Goal: Task Accomplishment & Management: Manage account settings

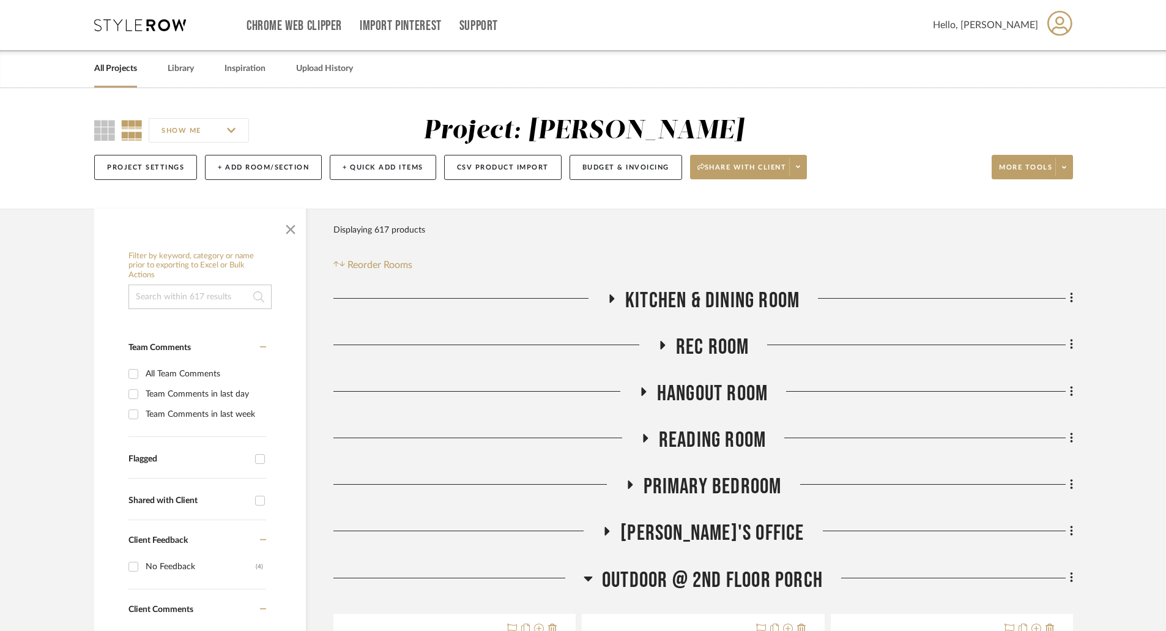
click at [129, 72] on link "All Projects" at bounding box center [115, 69] width 43 height 17
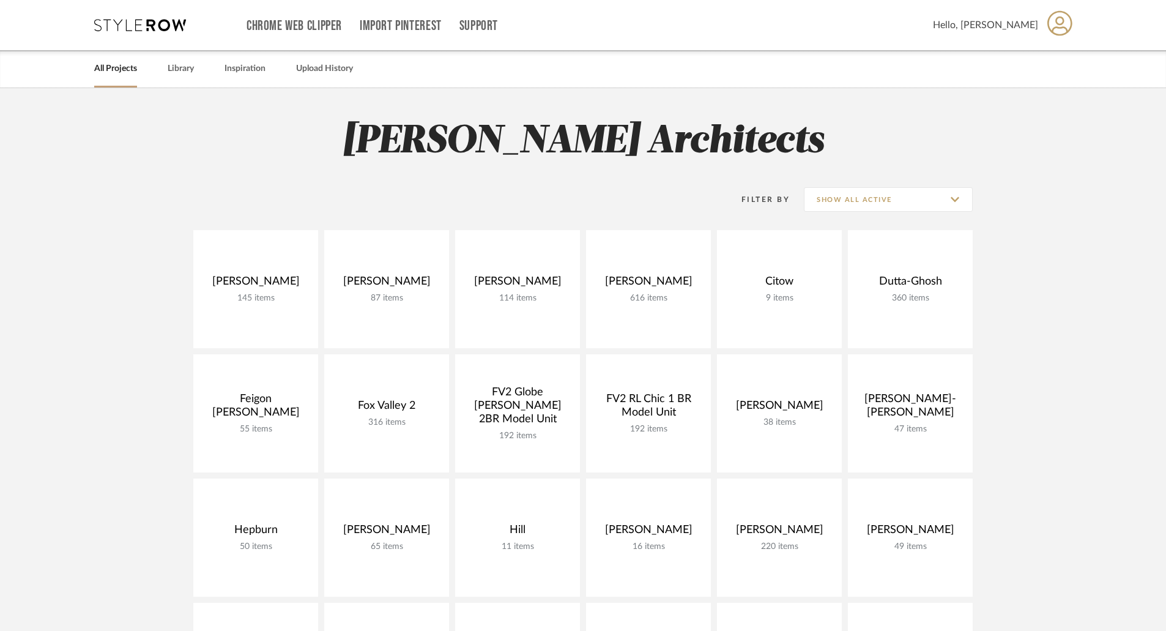
scroll to position [183, 0]
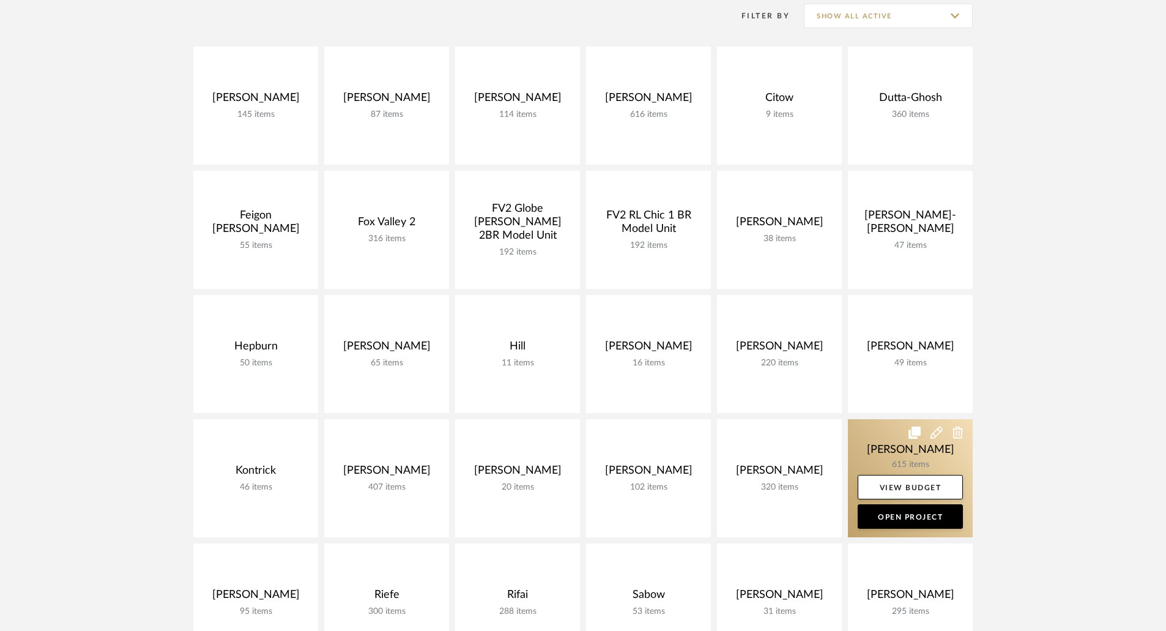
click at [911, 448] on link at bounding box center [910, 478] width 125 height 118
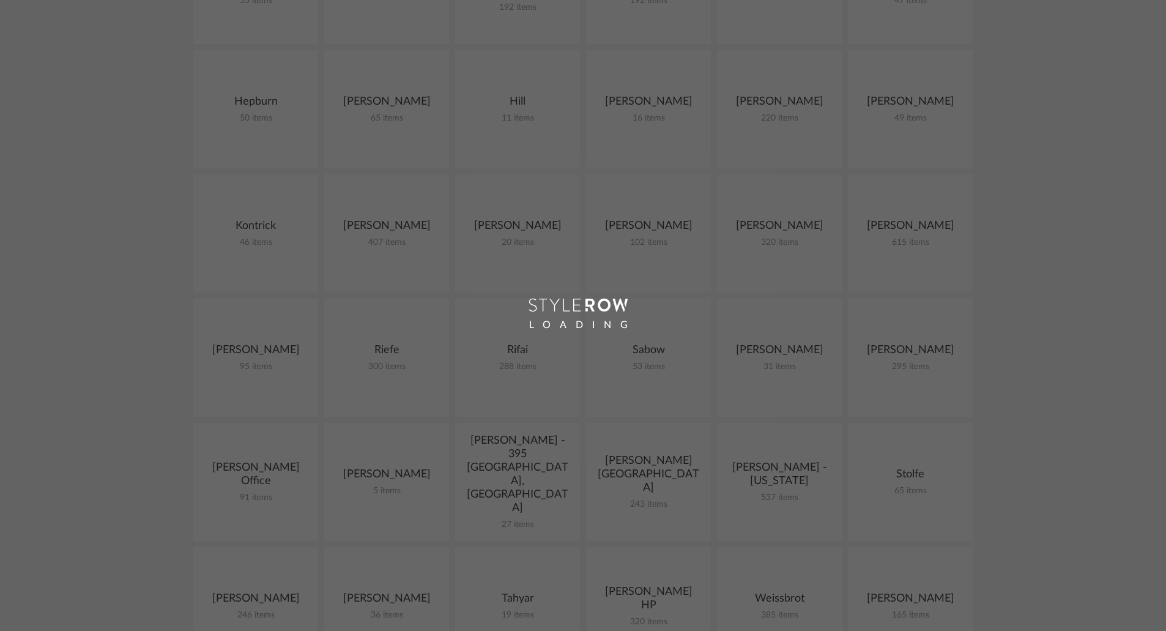
scroll to position [489, 0]
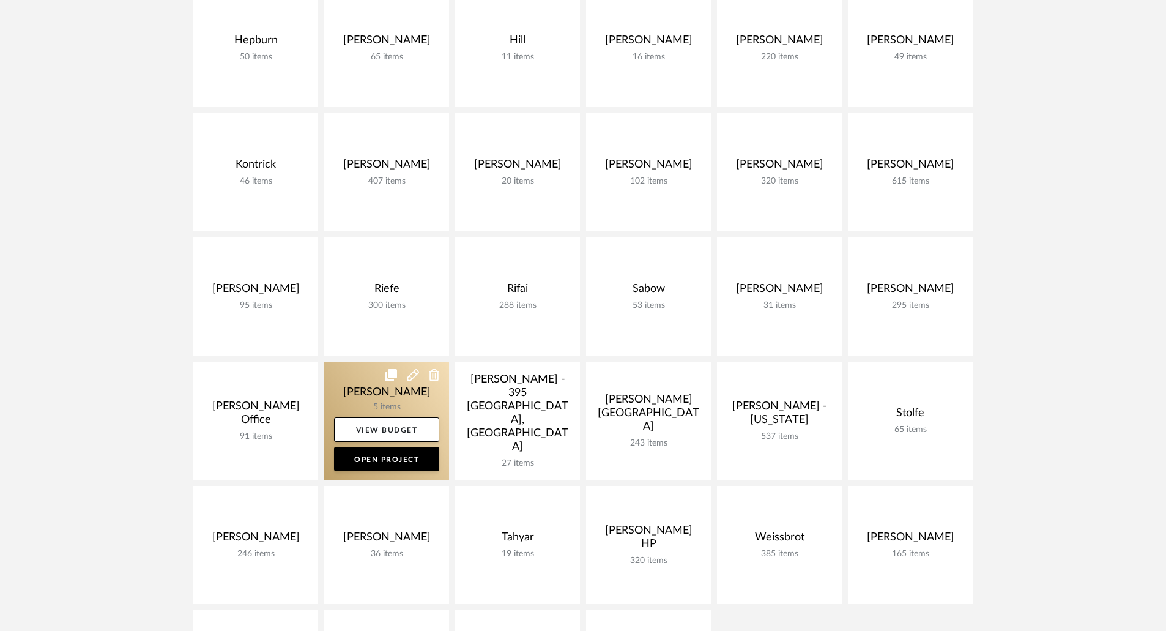
click at [383, 391] on link at bounding box center [386, 420] width 125 height 118
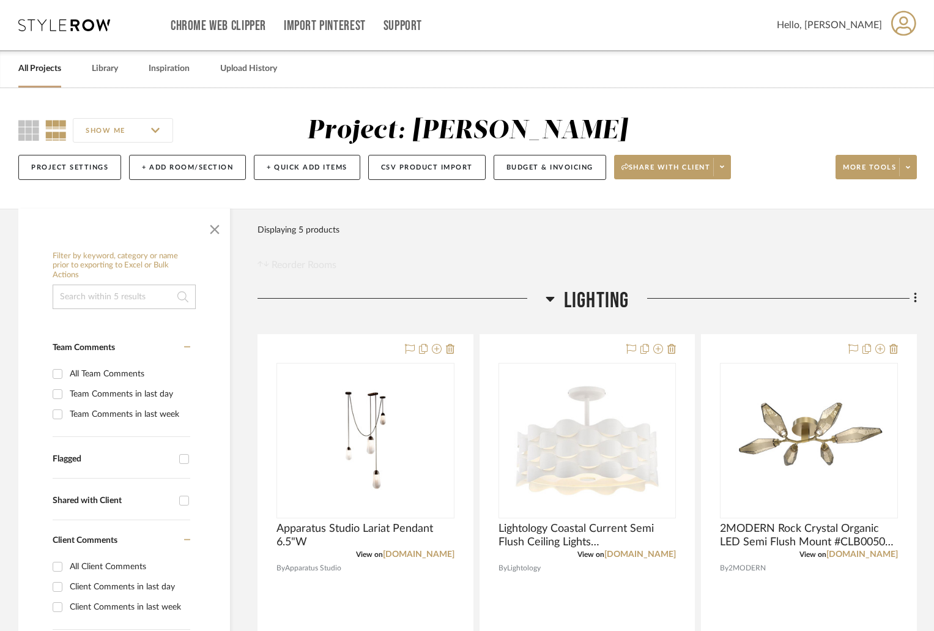
click at [544, 300] on div at bounding box center [402, 302] width 288 height 31
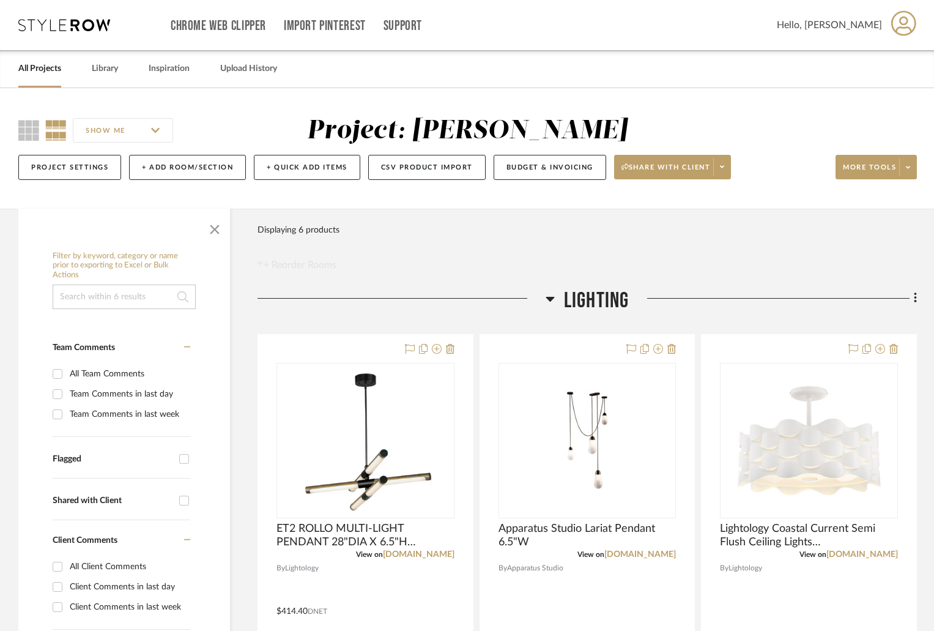
click at [912, 298] on fa-icon at bounding box center [914, 299] width 8 height 20
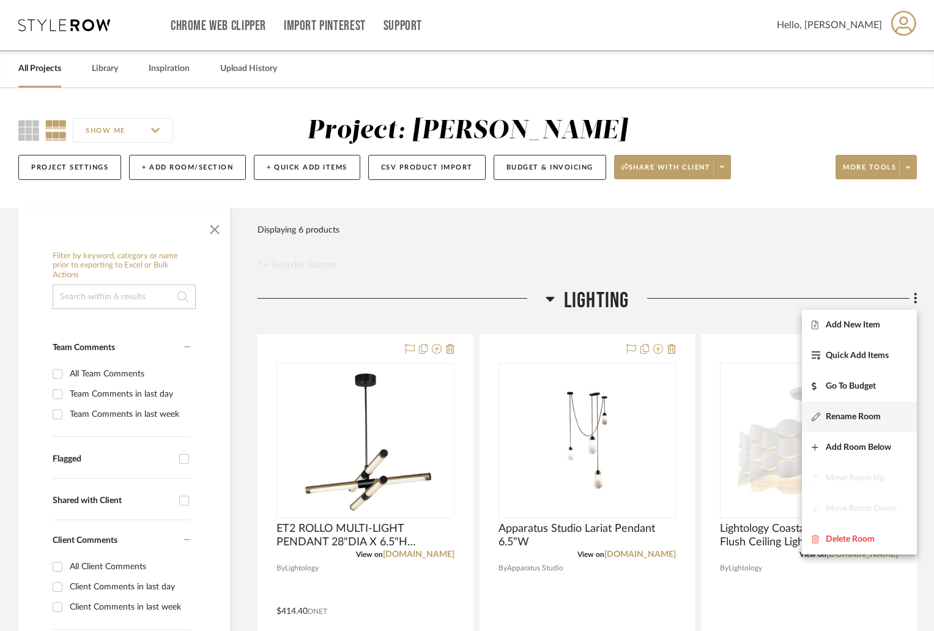
click at [857, 415] on span "Rename Room" at bounding box center [853, 416] width 55 height 10
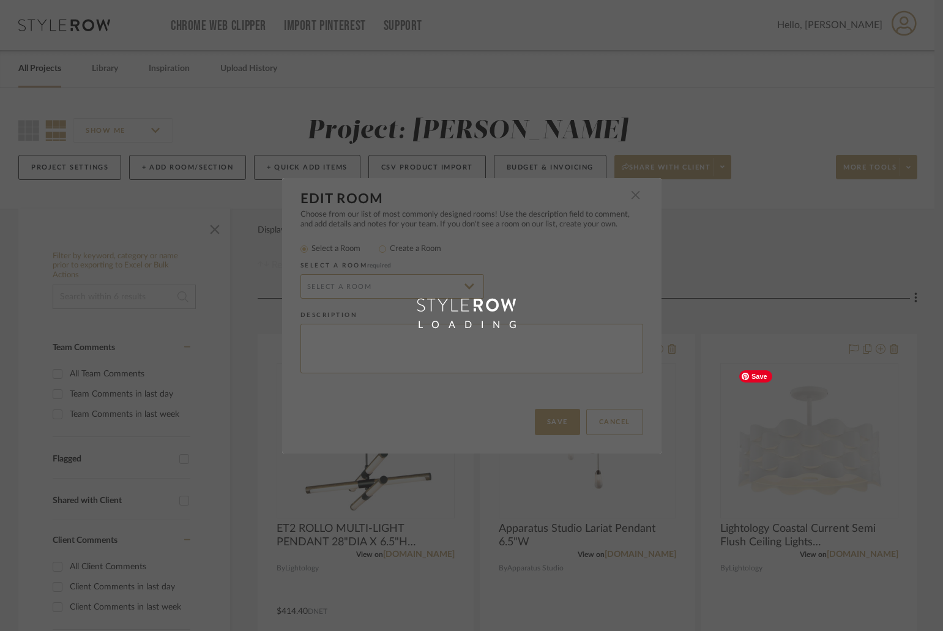
radio input "false"
radio input "true"
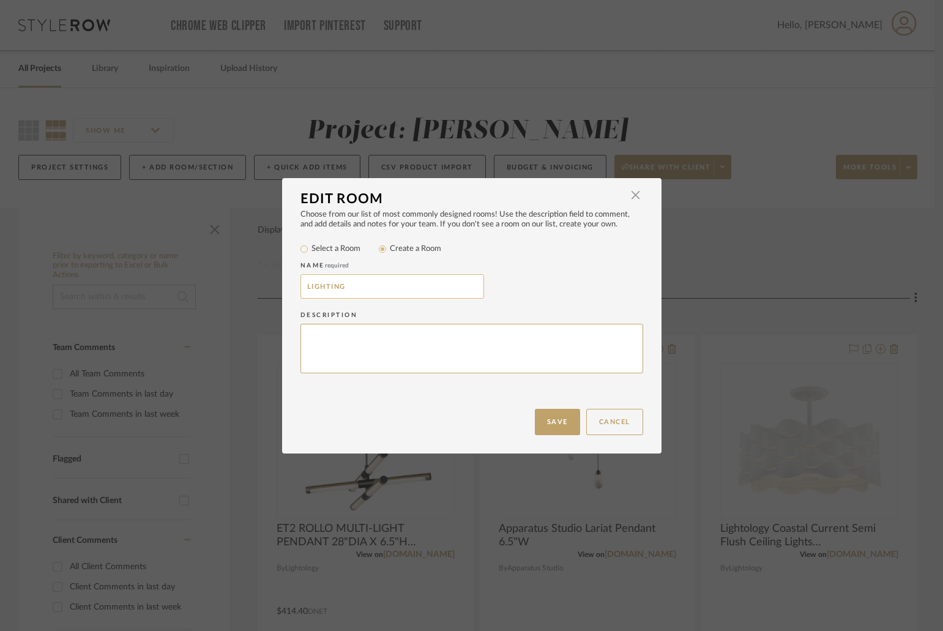
click at [379, 287] on input "LIGHTING" at bounding box center [391, 286] width 183 height 24
type input "LIGHTING -FOYER"
click at [541, 422] on button "Save" at bounding box center [557, 422] width 45 height 26
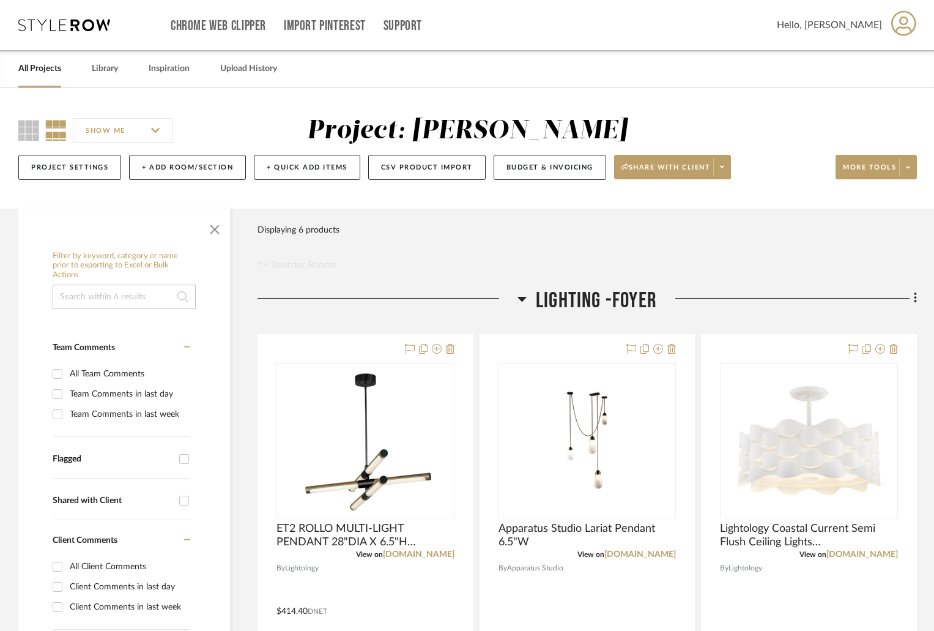
click at [530, 295] on h3 "LIGHTING -FOYER" at bounding box center [586, 300] width 139 height 26
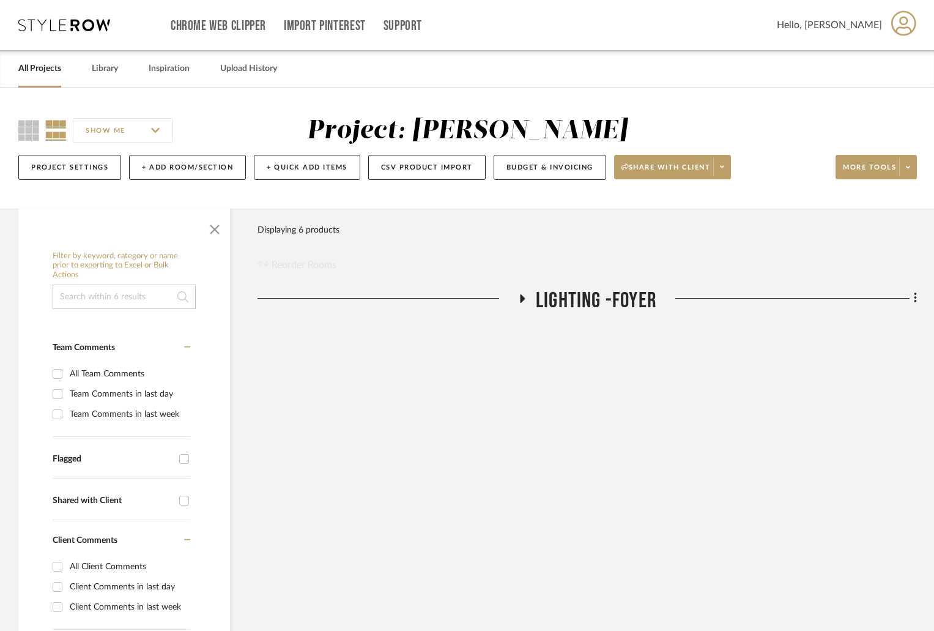
click at [905, 170] on span at bounding box center [907, 167] width 17 height 18
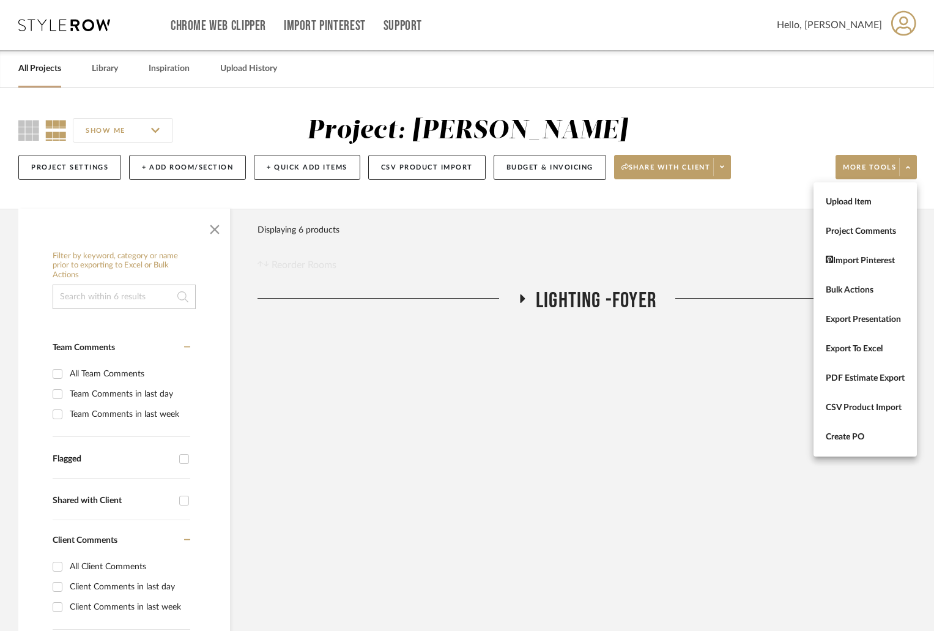
click at [183, 165] on div at bounding box center [467, 315] width 934 height 631
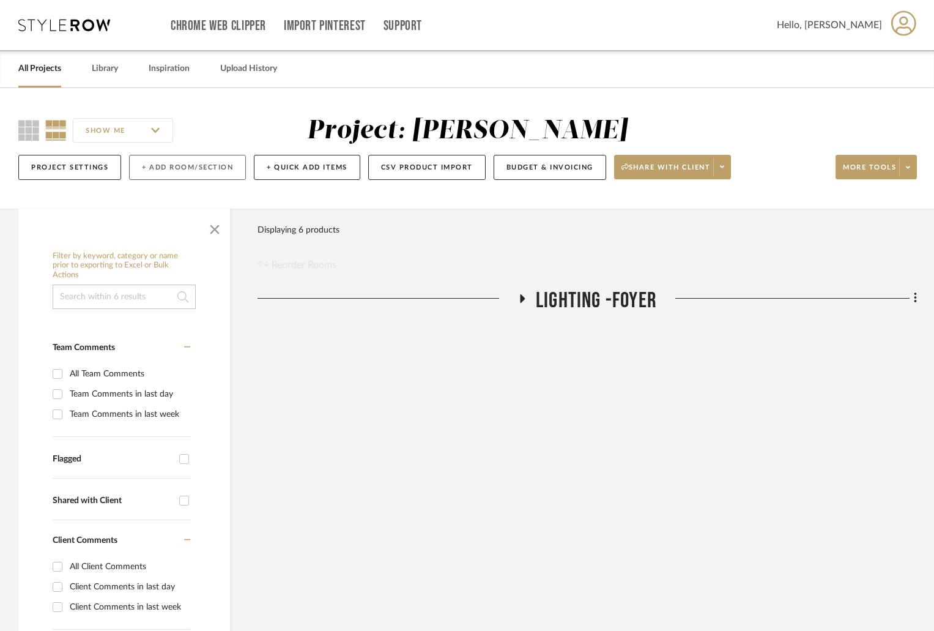
click at [189, 168] on button "+ Add Room/Section" at bounding box center [187, 167] width 117 height 25
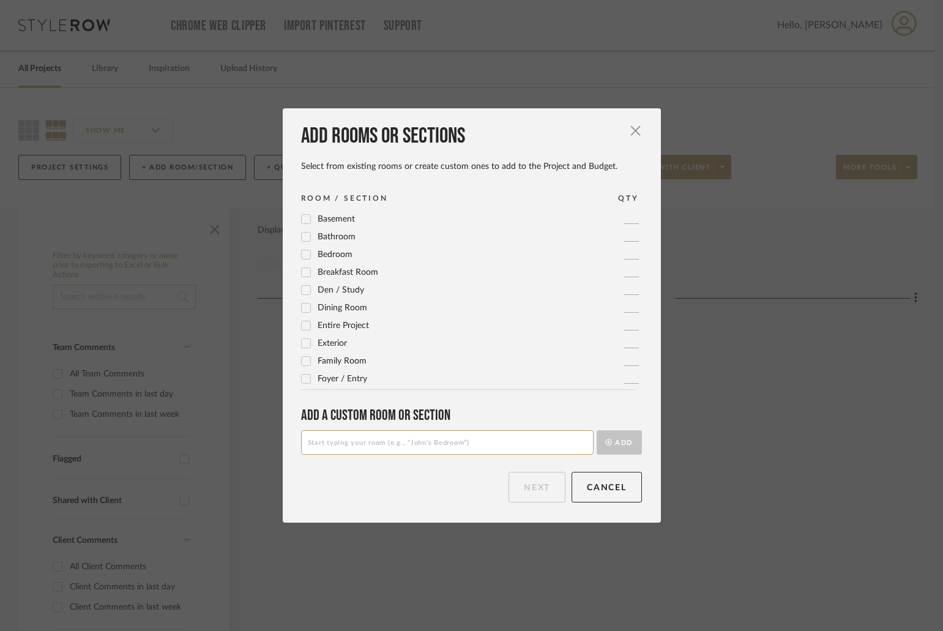
click at [368, 439] on input at bounding box center [447, 442] width 292 height 24
type input "LIGHTING - LAUNDRY ROOM"
click at [624, 440] on button "Add" at bounding box center [618, 442] width 45 height 24
click at [538, 486] on button "Next" at bounding box center [536, 487] width 57 height 31
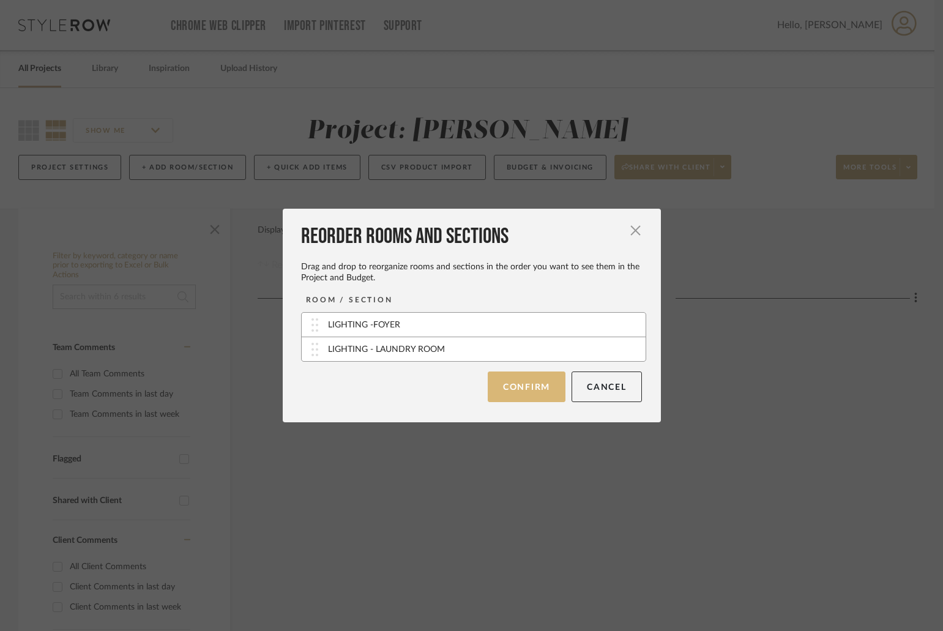
click at [544, 385] on button "Confirm" at bounding box center [526, 386] width 78 height 31
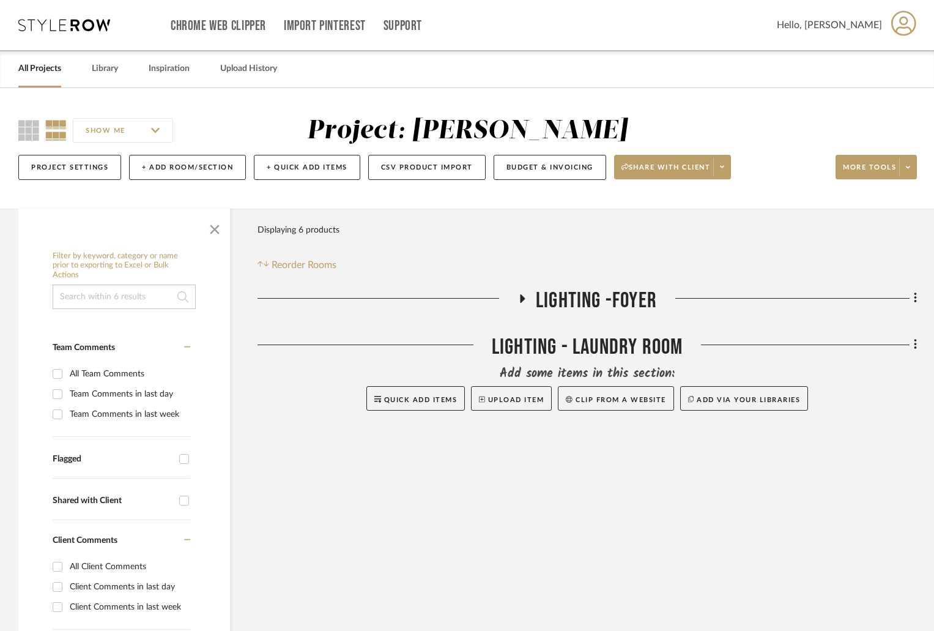
click at [484, 344] on div at bounding box center [375, 349] width 234 height 31
click at [519, 298] on icon at bounding box center [522, 298] width 15 height 9
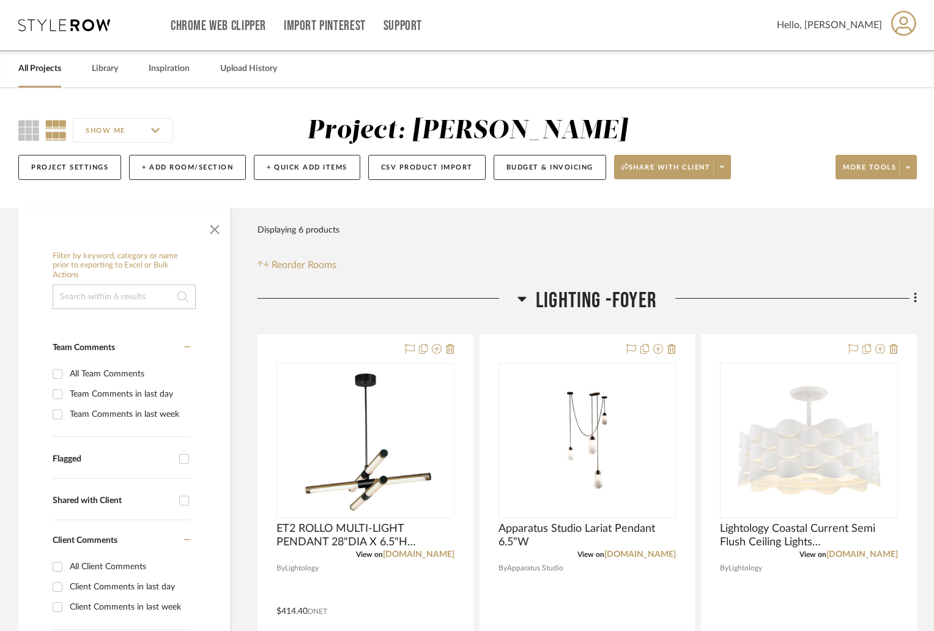
click at [59, 127] on icon at bounding box center [55, 130] width 21 height 21
click at [29, 131] on icon at bounding box center [28, 130] width 21 height 21
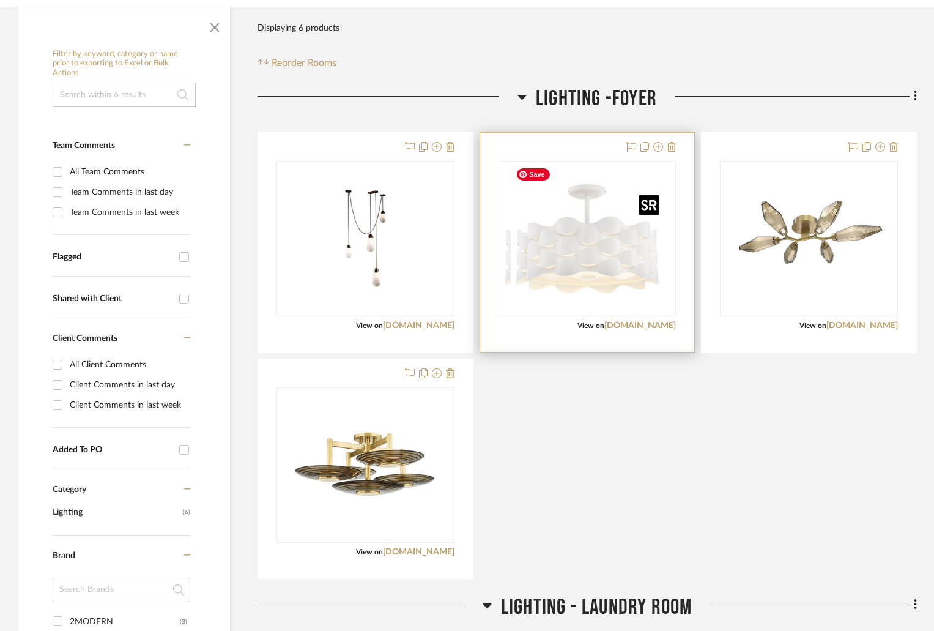
scroll to position [385, 0]
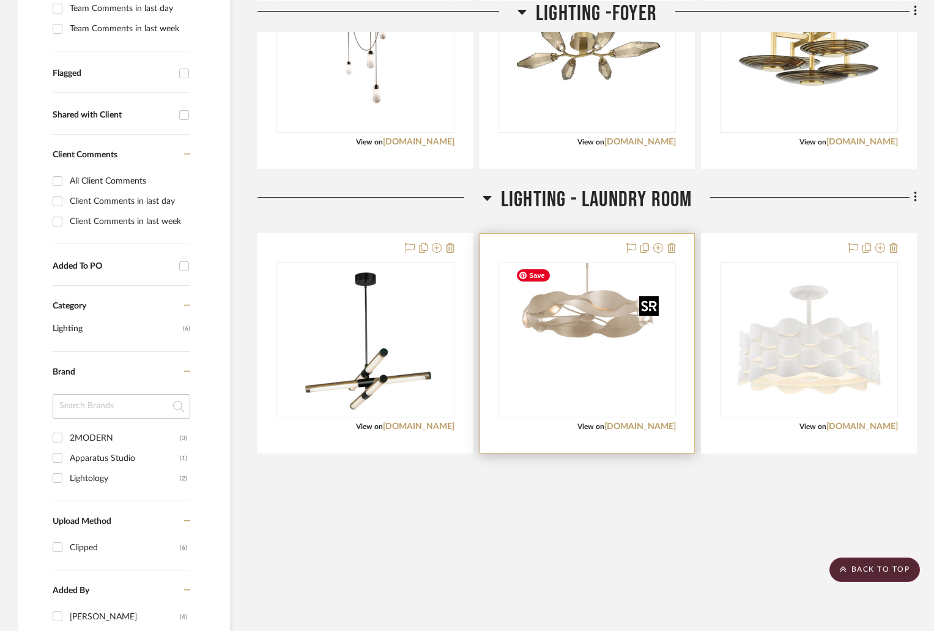
click at [634, 365] on img "0" at bounding box center [587, 339] width 153 height 153
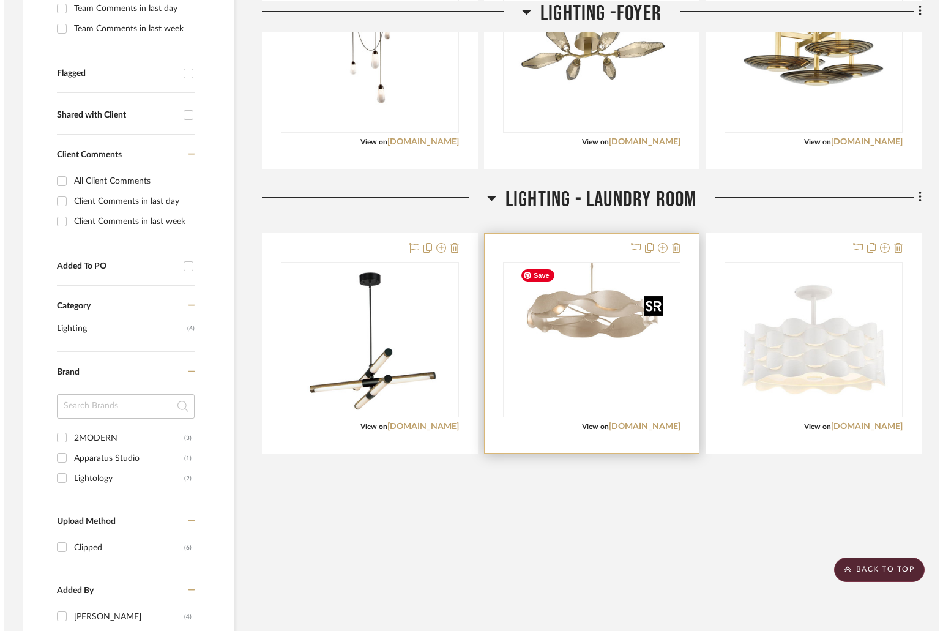
scroll to position [0, 0]
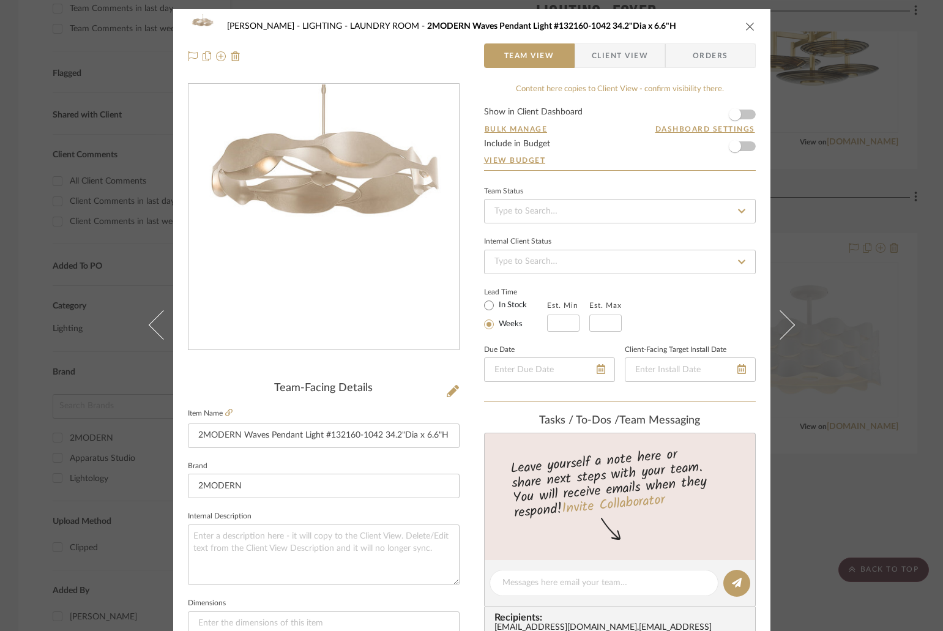
drag, startPoint x: 749, startPoint y: 24, endPoint x: 766, endPoint y: 67, distance: 46.3
click at [749, 28] on icon "close" at bounding box center [750, 26] width 10 height 10
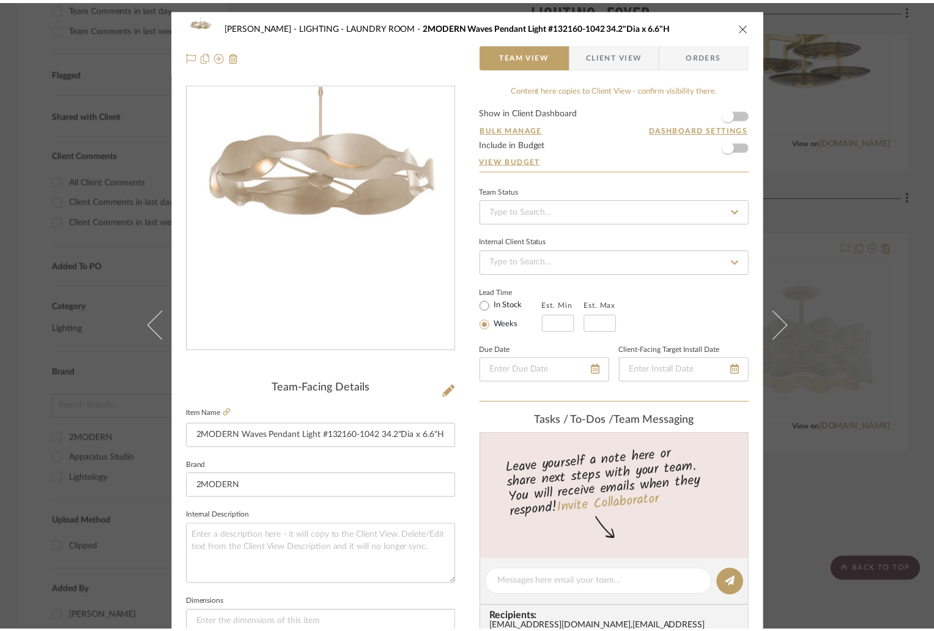
scroll to position [385, 0]
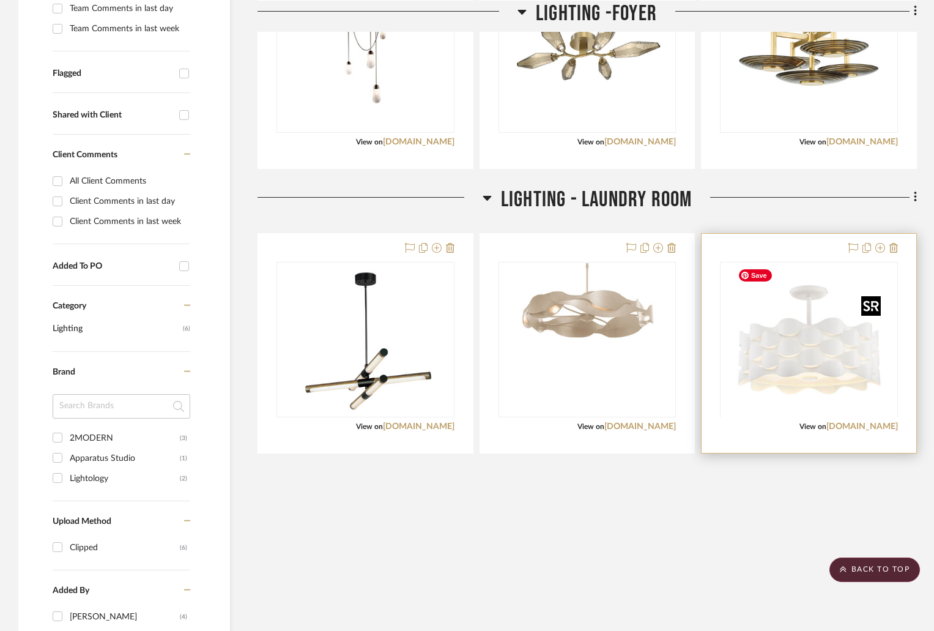
click at [769, 336] on div at bounding box center [809, 416] width 178 height 309
click at [782, 346] on img "0" at bounding box center [809, 339] width 153 height 153
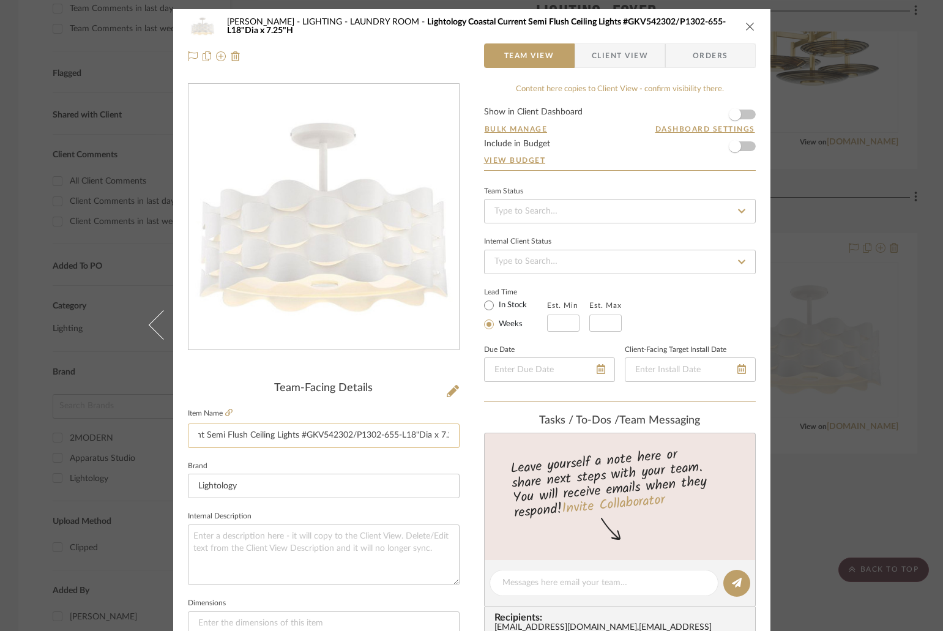
scroll to position [0, 114]
drag, startPoint x: 385, startPoint y: 431, endPoint x: 447, endPoint y: 432, distance: 61.2
click at [447, 432] on input "Lightology Coastal Current Semi Flush Ceiling Lights #GKV542302/P1302-655-L18"D…" at bounding box center [324, 435] width 272 height 24
click at [429, 436] on input "Lightology Coastal Current Semi Flush Ceiling Lights #GKV542302/P1302-655-L18"D…" at bounding box center [324, 435] width 272 height 24
click at [383, 434] on input "Lightology Coastal Current Semi Flush Ceiling Lights #GKV542302/P1302-655-L18"D…" at bounding box center [324, 435] width 272 height 24
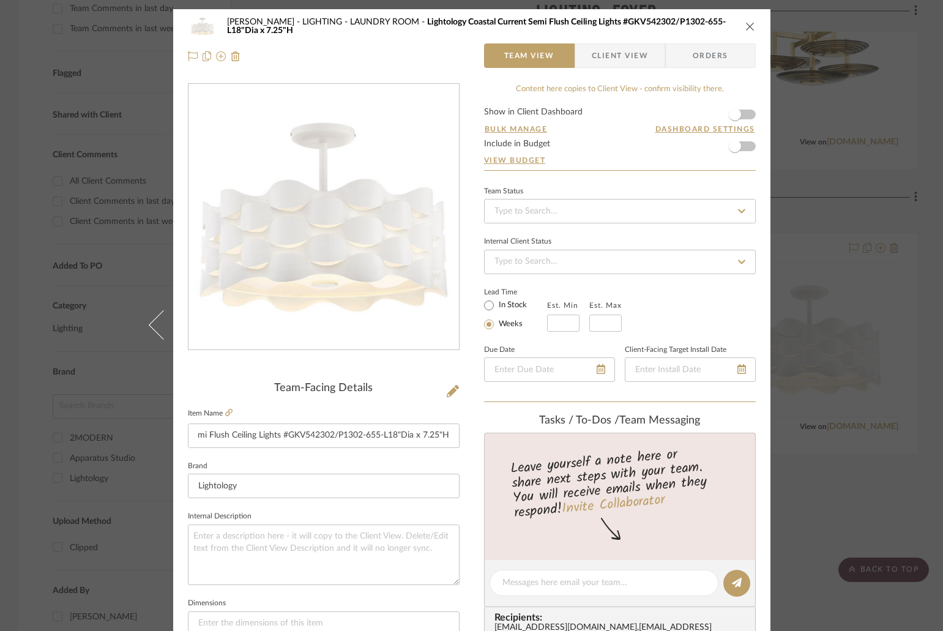
scroll to position [0, 0]
click at [748, 21] on button "close" at bounding box center [749, 26] width 11 height 11
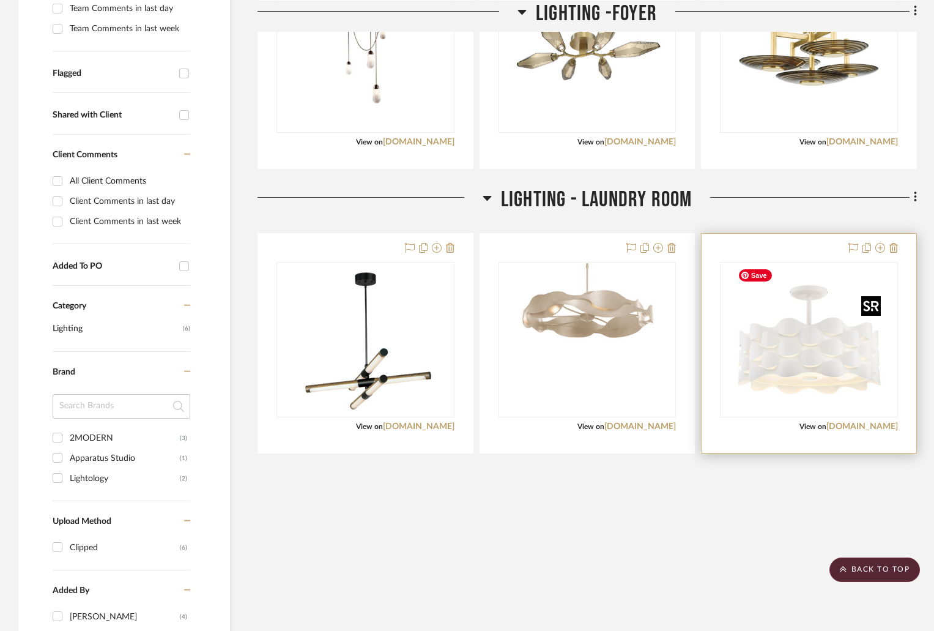
scroll to position [263, 0]
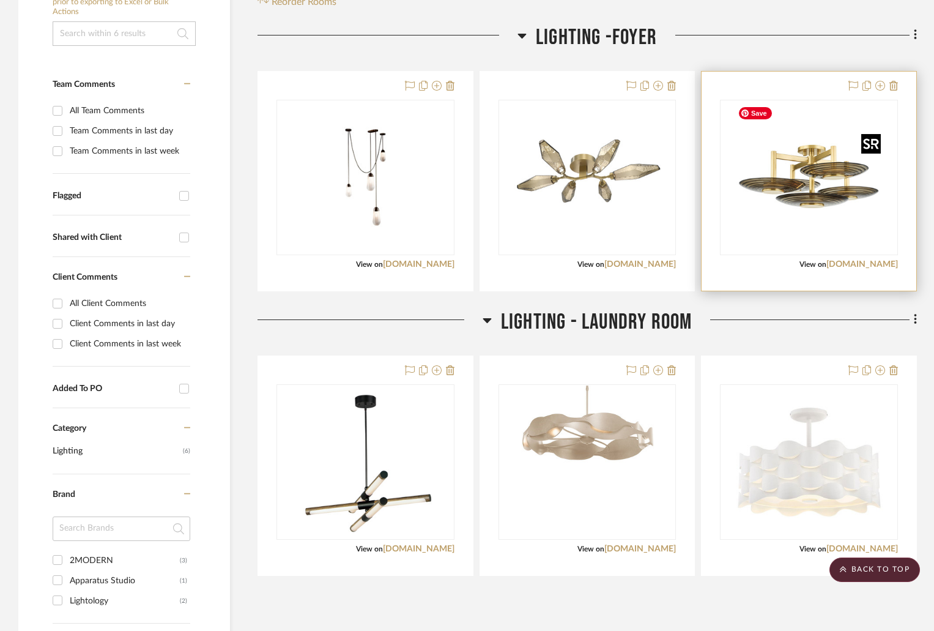
click at [838, 174] on img "0" at bounding box center [809, 177] width 153 height 153
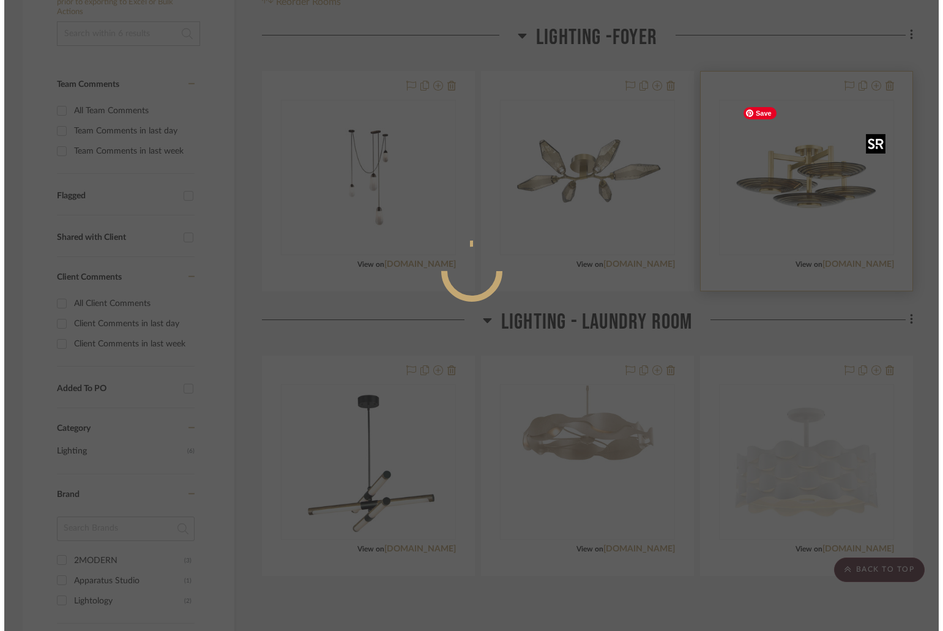
scroll to position [0, 0]
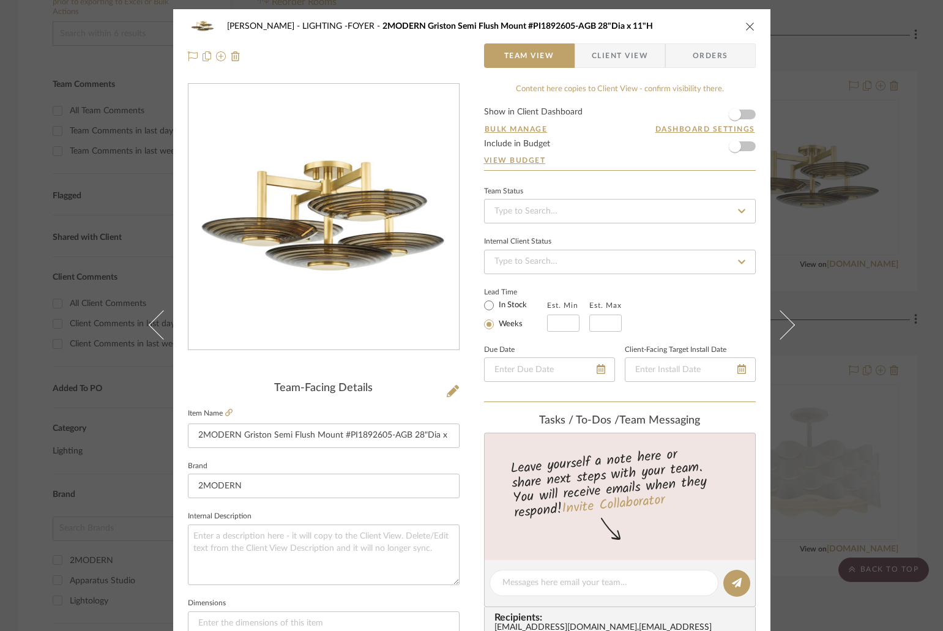
click at [748, 19] on div "Shapiro LIGHTING -FOYER 2MODERN Griston Semi Flush Mount #PI1892605-AGB 28"Dia …" at bounding box center [472, 26] width 568 height 24
click at [748, 22] on icon "close" at bounding box center [750, 26] width 10 height 10
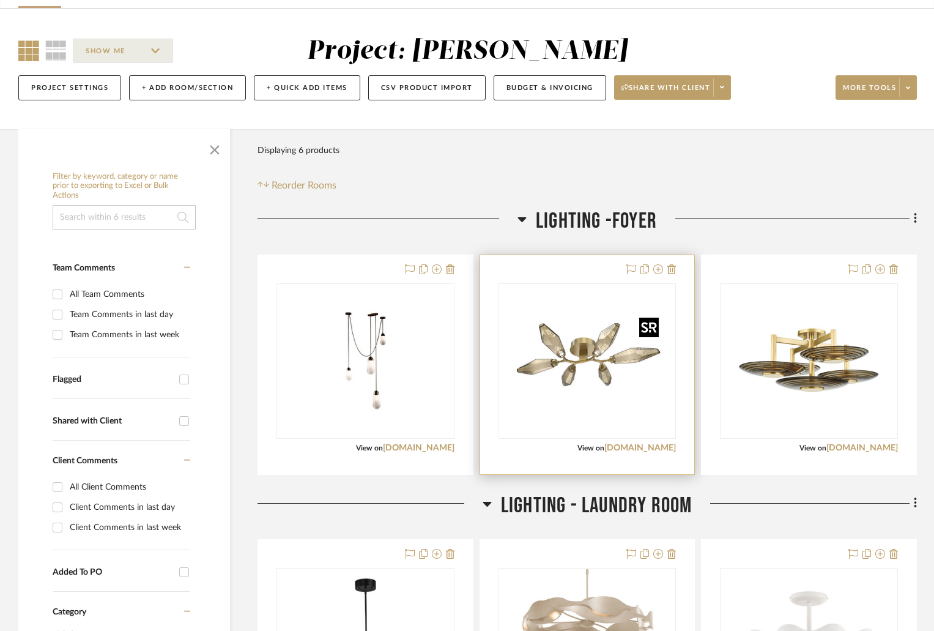
scroll to position [324, 0]
